Goal: Navigation & Orientation: Find specific page/section

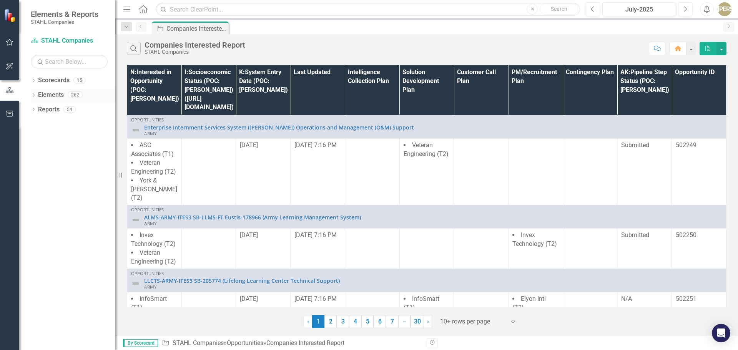
click at [35, 95] on icon "Dropdown" at bounding box center [33, 96] width 5 height 4
click at [38, 136] on div "Dropdown Measure Measures 60" at bounding box center [75, 139] width 81 height 15
click at [38, 139] on icon "Dropdown" at bounding box center [37, 139] width 5 height 4
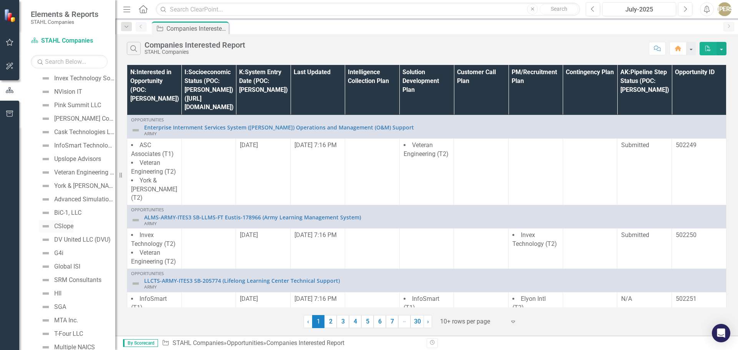
scroll to position [545, 0]
click at [72, 120] on div "Pink Summit LLC" at bounding box center [77, 117] width 47 height 7
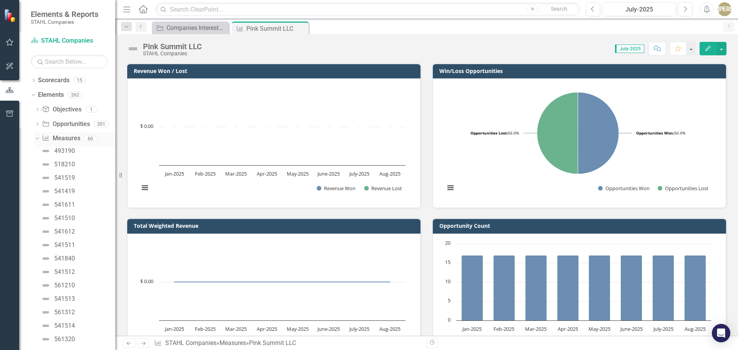
click at [38, 138] on icon at bounding box center [36, 139] width 3 height 2
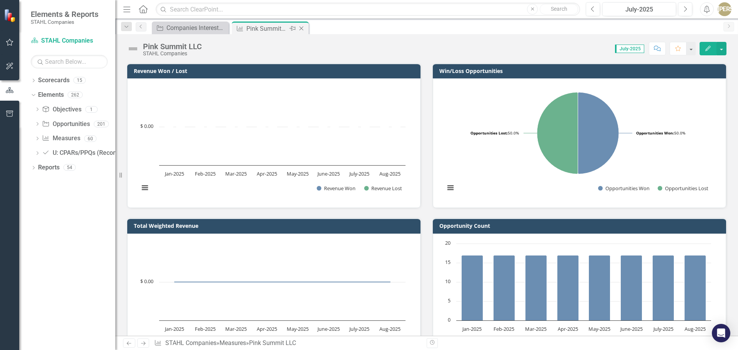
click at [300, 30] on icon at bounding box center [301, 29] width 4 height 4
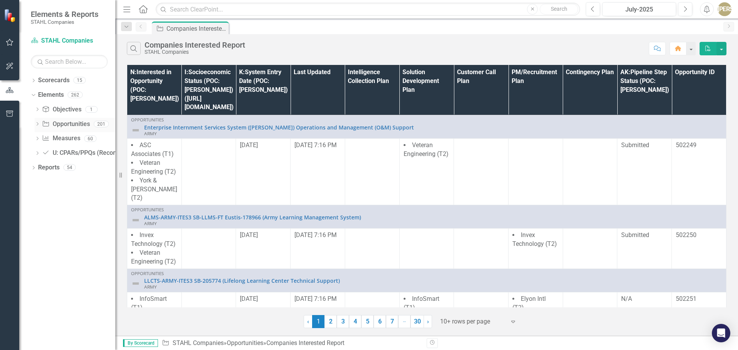
click at [39, 124] on icon "Dropdown" at bounding box center [37, 125] width 5 height 4
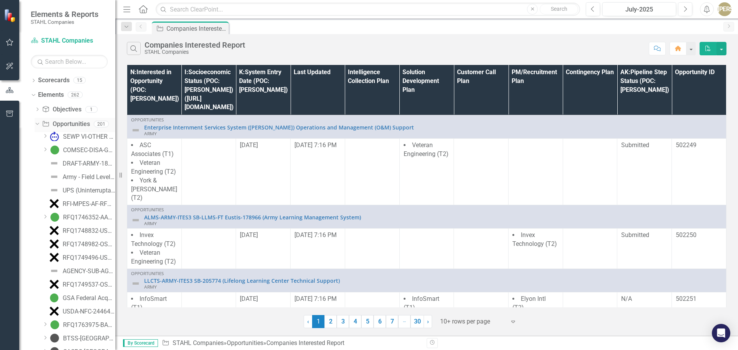
click at [39, 124] on div "Dropdown" at bounding box center [36, 123] width 7 height 5
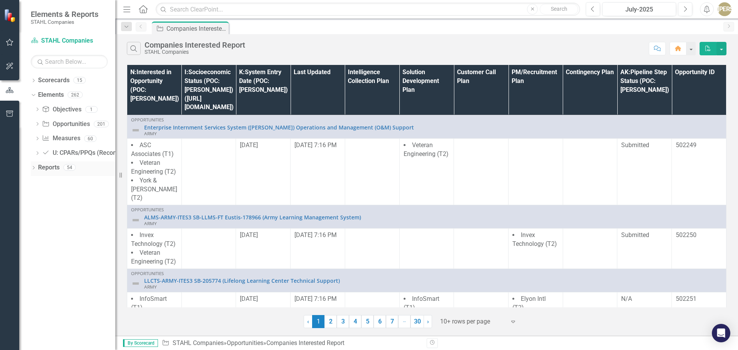
click at [31, 166] on icon "Dropdown" at bounding box center [33, 168] width 5 height 4
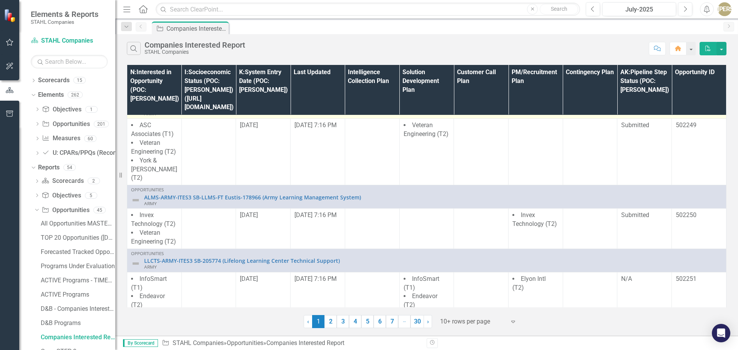
scroll to position [21, 0]
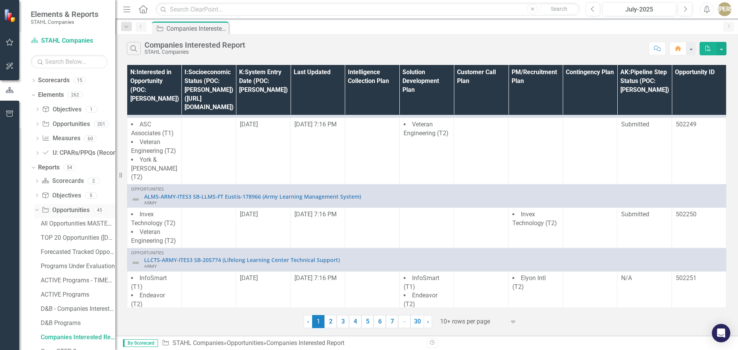
click at [38, 212] on icon "Dropdown" at bounding box center [36, 209] width 4 height 5
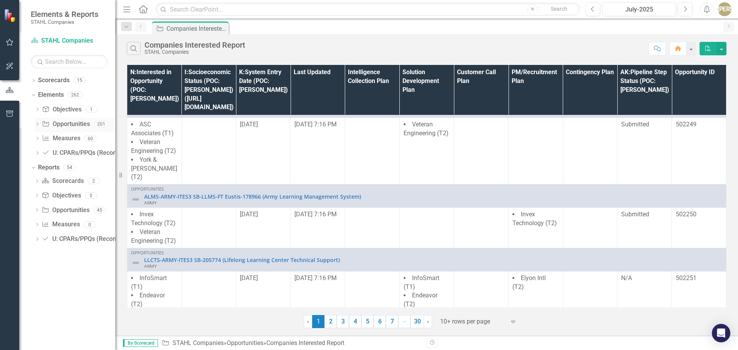
click at [40, 120] on div "Dropdown Opportunity Opportunities 201" at bounding box center [75, 125] width 81 height 15
click at [37, 122] on div "Dropdown" at bounding box center [37, 125] width 5 height 7
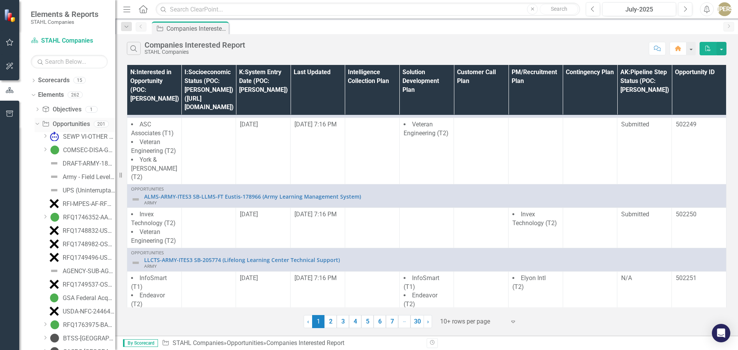
click at [37, 122] on icon "Dropdown" at bounding box center [36, 123] width 4 height 5
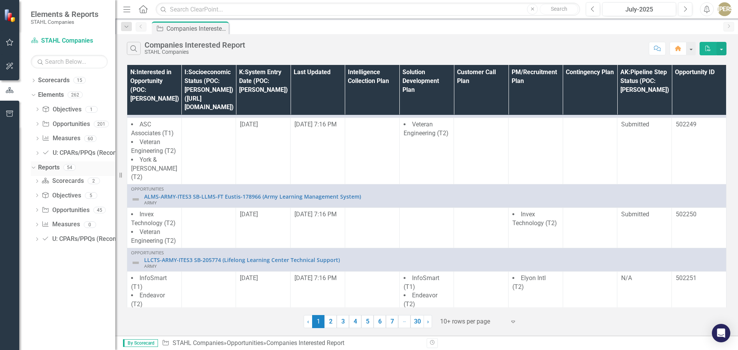
click at [34, 167] on icon "Dropdown" at bounding box center [32, 166] width 4 height 5
click at [33, 98] on div "Dropdown" at bounding box center [33, 96] width 5 height 4
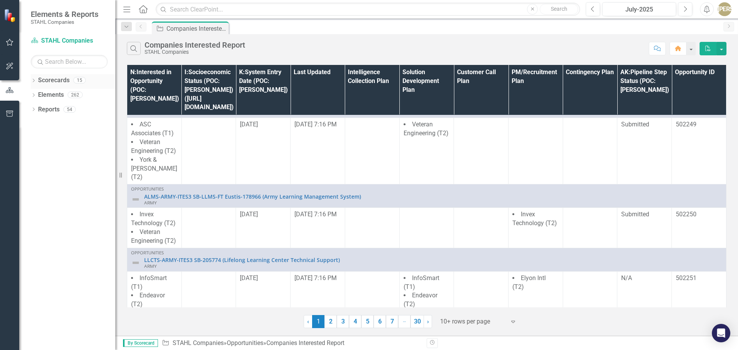
click at [35, 78] on div "Dropdown" at bounding box center [33, 81] width 5 height 7
click at [48, 106] on link "Pink Summit" at bounding box center [78, 109] width 73 height 9
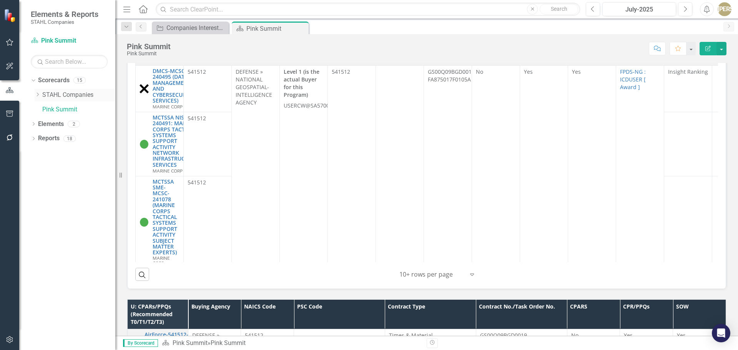
click at [38, 92] on div "Dropdown" at bounding box center [38, 95] width 6 height 7
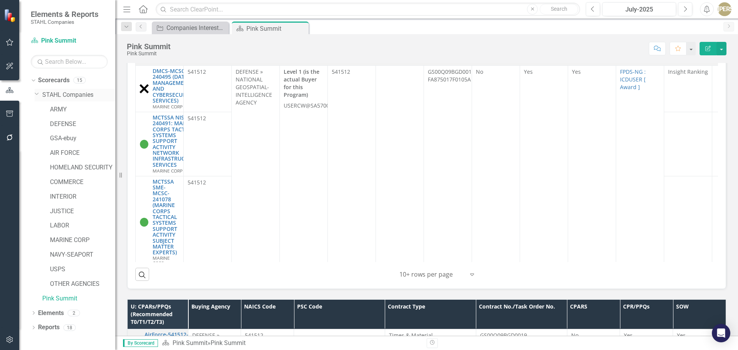
click at [37, 93] on icon "Dropdown" at bounding box center [37, 94] width 5 height 6
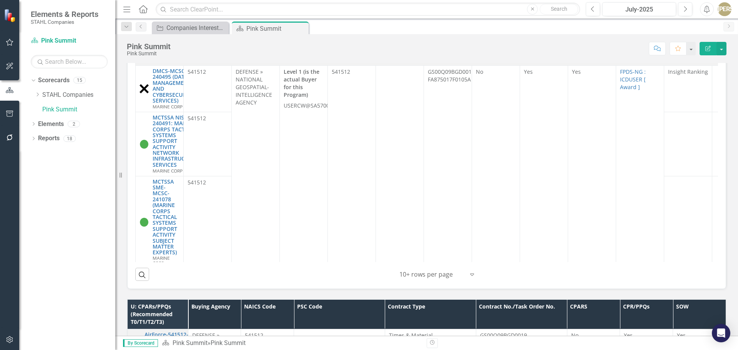
click at [30, 80] on div "Dropdown Scorecards 15 Dropdown [PERSON_NAME] Companies ARMY DEFENSE GSA-ebuy A…" at bounding box center [67, 212] width 96 height 276
click at [32, 80] on icon "Dropdown" at bounding box center [32, 79] width 4 height 5
click at [32, 95] on icon "Dropdown" at bounding box center [33, 96] width 5 height 4
click at [37, 122] on div "Dropdown" at bounding box center [37, 125] width 5 height 7
click at [37, 121] on icon "Dropdown" at bounding box center [36, 123] width 4 height 5
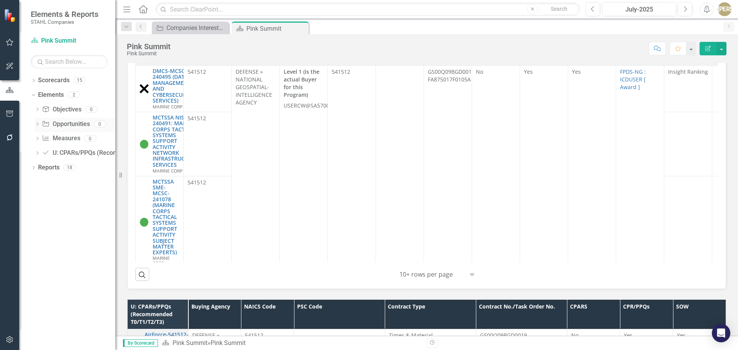
click at [37, 122] on div "Dropdown" at bounding box center [37, 125] width 5 height 7
click at [35, 96] on div "Dropdown" at bounding box center [32, 94] width 7 height 5
click at [35, 109] on icon "Dropdown" at bounding box center [33, 110] width 5 height 4
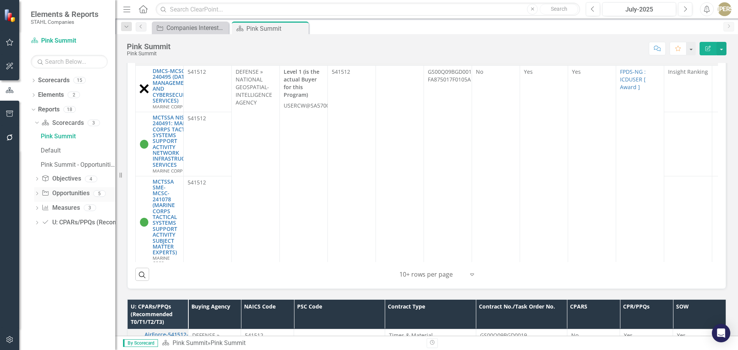
click at [36, 194] on icon "Dropdown" at bounding box center [36, 194] width 5 height 4
click at [60, 163] on div "Opportunities" at bounding box center [78, 165] width 75 height 7
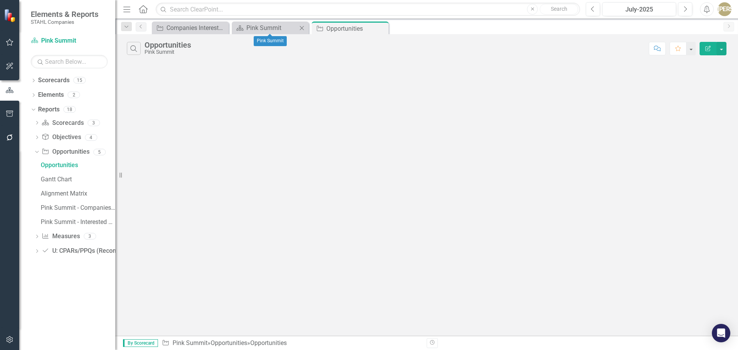
click at [300, 29] on icon "Close" at bounding box center [302, 28] width 8 height 6
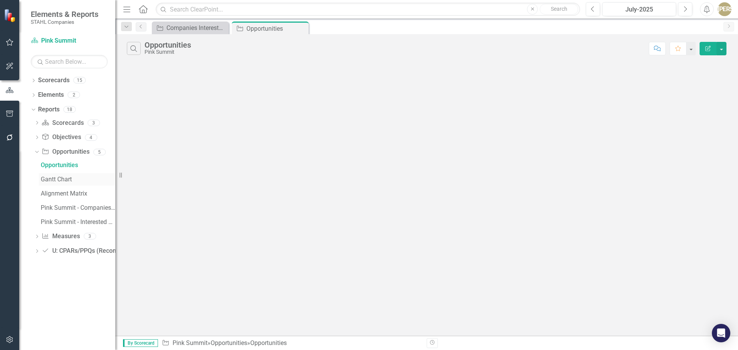
click at [59, 183] on link "Gantt Chart" at bounding box center [77, 179] width 76 height 12
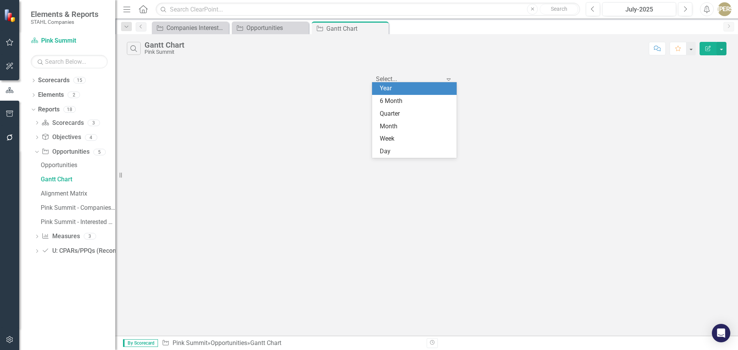
click at [446, 81] on icon "Expand" at bounding box center [448, 79] width 8 height 6
click at [410, 100] on div "6 Month" at bounding box center [416, 101] width 72 height 9
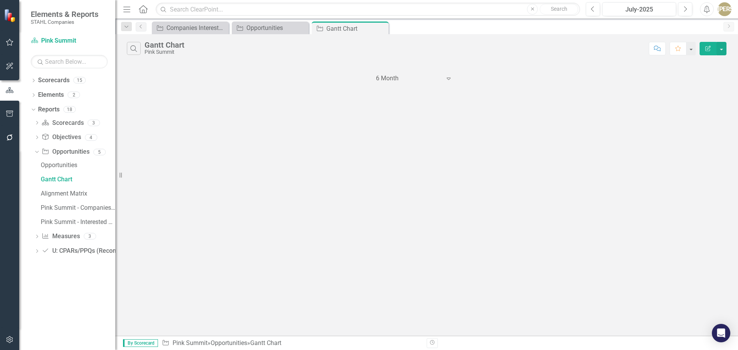
click at [242, 141] on div "Search [PERSON_NAME] Chart Pink Summit Comment Favorite Edit Report 6 Month Exp…" at bounding box center [426, 185] width 622 height 302
click at [81, 192] on div "Alignment Matrix" at bounding box center [78, 193] width 75 height 7
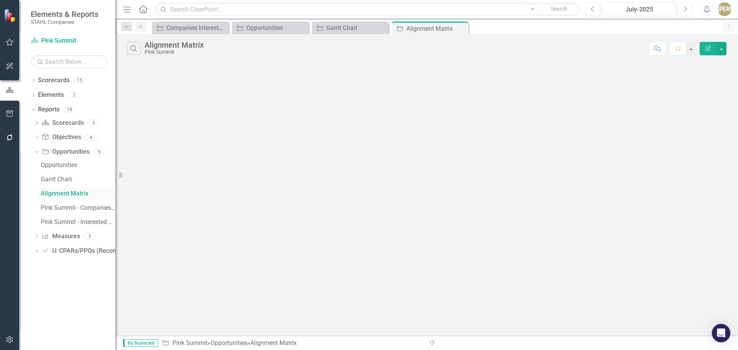
click at [81, 199] on link "Alignment Matrix" at bounding box center [77, 193] width 76 height 12
click at [381, 27] on icon "Close" at bounding box center [382, 28] width 8 height 6
click at [0, 0] on icon "Close" at bounding box center [0, 0] width 0 height 0
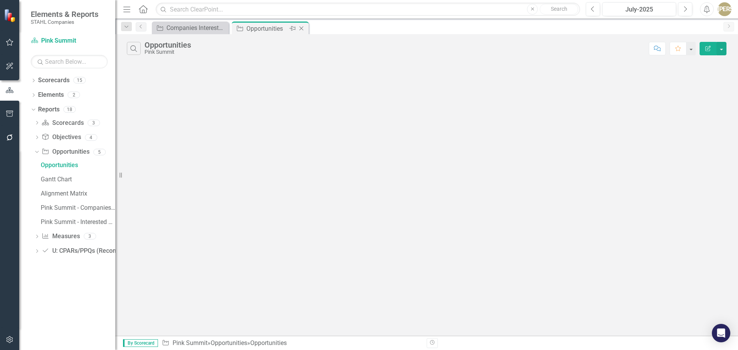
click at [304, 28] on icon "Close" at bounding box center [301, 28] width 8 height 6
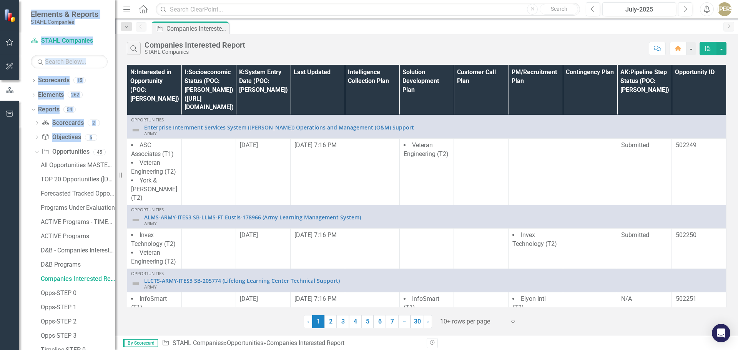
drag, startPoint x: 36, startPoint y: 149, endPoint x: 9, endPoint y: 112, distance: 46.0
click at [9, 112] on div "Elements & Reports [PERSON_NAME] Companies Scorecard [PERSON_NAME] Companies Se…" at bounding box center [57, 175] width 115 height 350
click at [0, 150] on div at bounding box center [9, 238] width 19 height 224
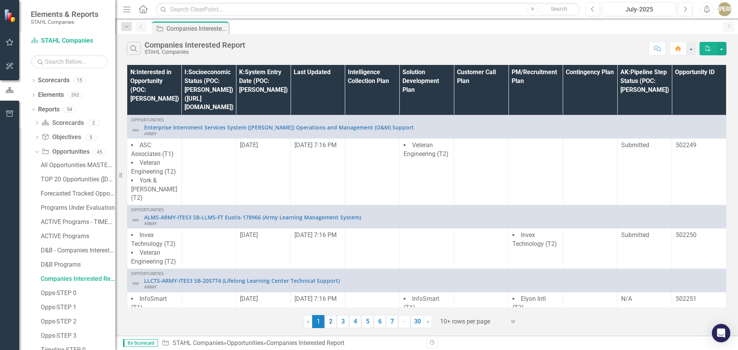
click at [0, 150] on div at bounding box center [9, 238] width 19 height 224
